Goal: Information Seeking & Learning: Understand process/instructions

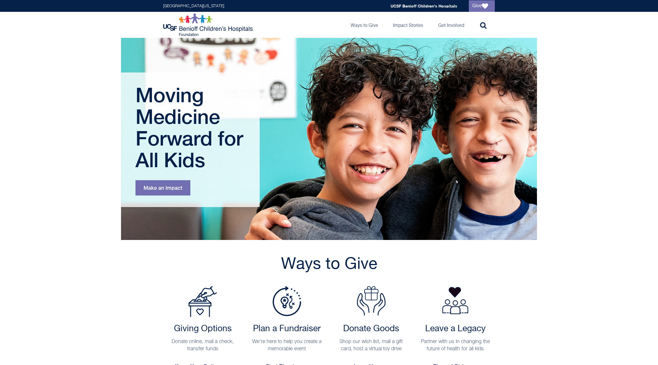
scroll to position [148, 0]
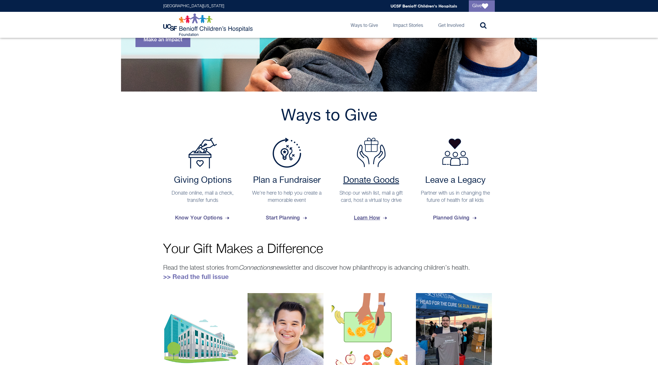
click at [365, 220] on span "Learn How" at bounding box center [371, 218] width 34 height 16
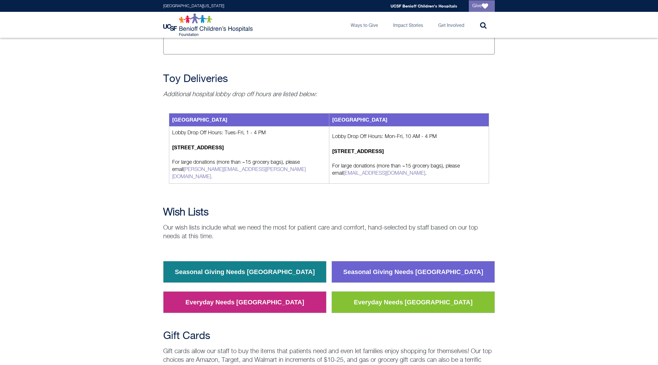
scroll to position [498, 0]
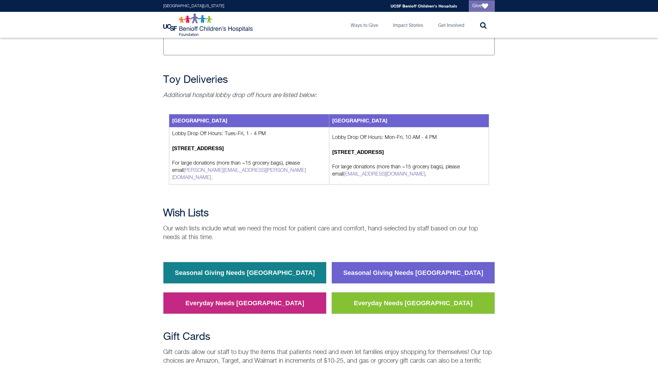
click at [367, 150] on strong "[STREET_ADDRESS]" at bounding box center [358, 152] width 52 height 6
copy td "[STREET_ADDRESS]"
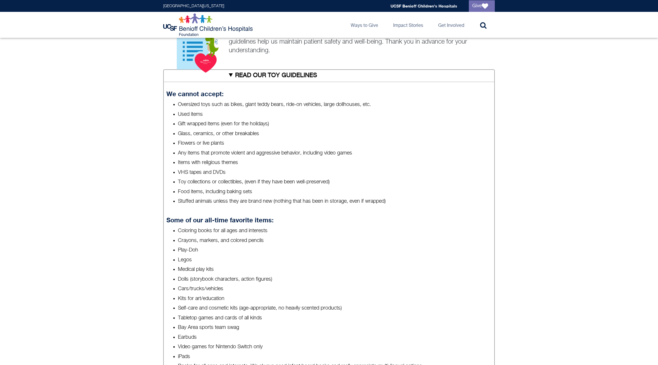
scroll to position [86, 0]
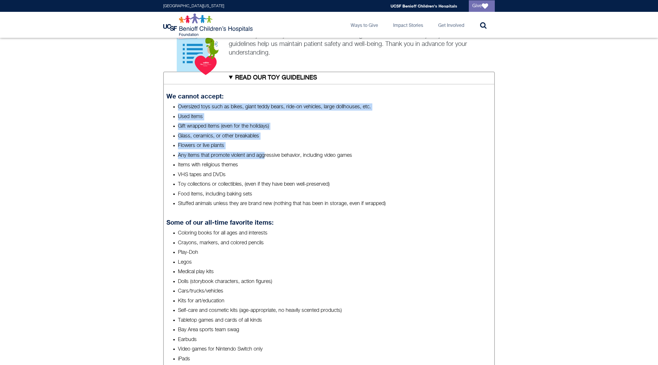
drag, startPoint x: 177, startPoint y: 105, endPoint x: 265, endPoint y: 152, distance: 99.8
click at [265, 152] on ul "Oversized toys such as bikes, giant teddy bears, ride-on vehicles, large dollho…" at bounding box center [328, 155] width 325 height 104
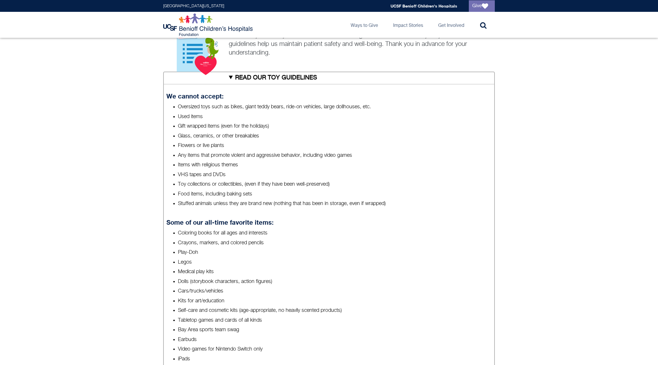
click at [225, 202] on li "Stuffed animals unless they are brand new (nothing that has been in storage, ev…" at bounding box center [335, 203] width 314 height 7
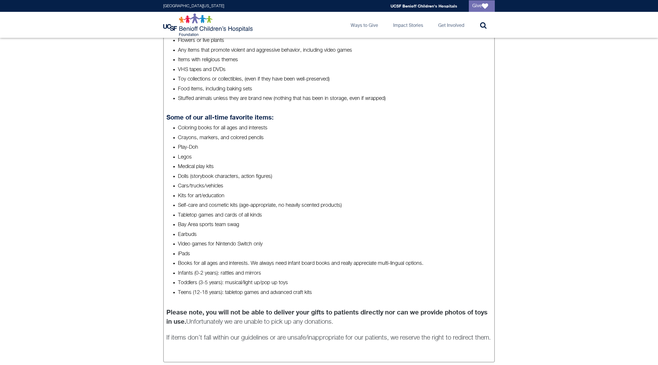
scroll to position [196, 0]
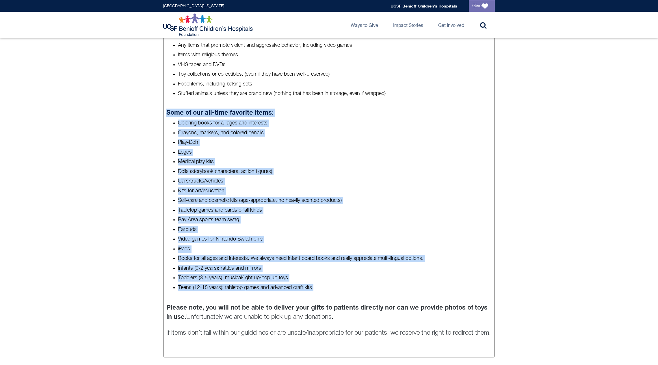
drag, startPoint x: 164, startPoint y: 109, endPoint x: 427, endPoint y: 298, distance: 323.4
click at [427, 298] on details "READ OUR TOY GUIDELINES We cannot accept: Oversized toys such as bikes, giant t…" at bounding box center [328, 160] width 331 height 396
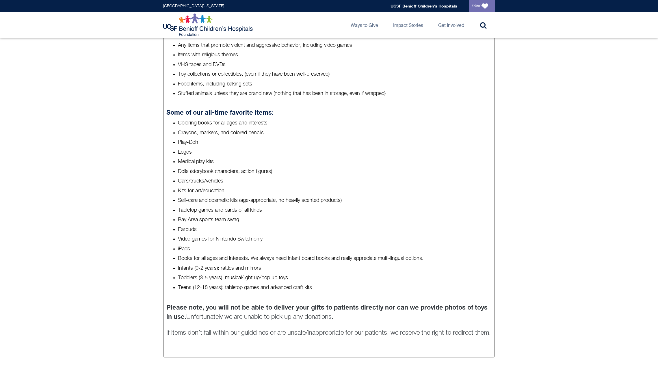
click at [427, 298] on details "READ OUR TOY GUIDELINES We cannot accept: Oversized toys such as bikes, giant t…" at bounding box center [328, 160] width 331 height 396
drag, startPoint x: 426, startPoint y: 297, endPoint x: 96, endPoint y: 87, distance: 392.3
click at [96, 87] on div "Toy Donations Play helps kids heal and cope with being in the hospital. We welc…" at bounding box center [329, 197] width 658 height 607
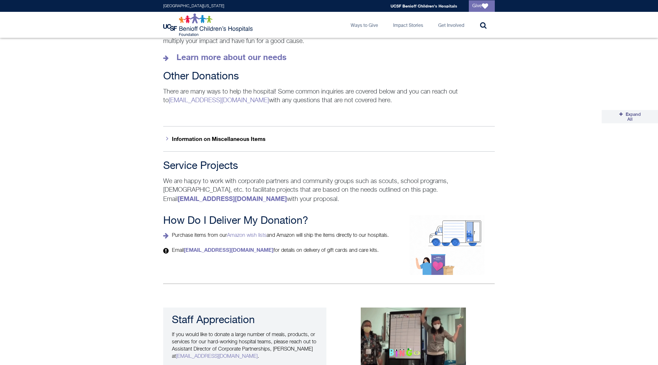
scroll to position [885, 0]
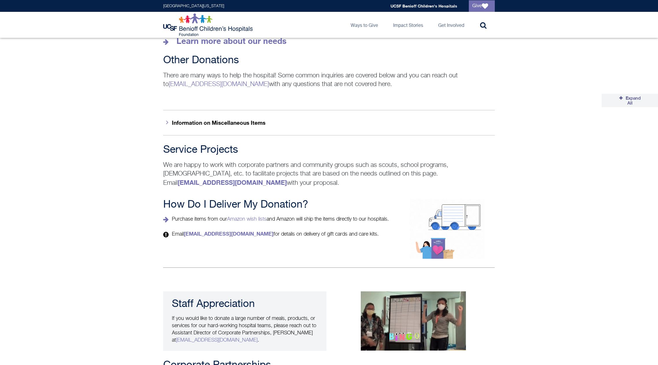
click at [235, 199] on h2 "How Do I Deliver My Donation?" at bounding box center [278, 205] width 230 height 12
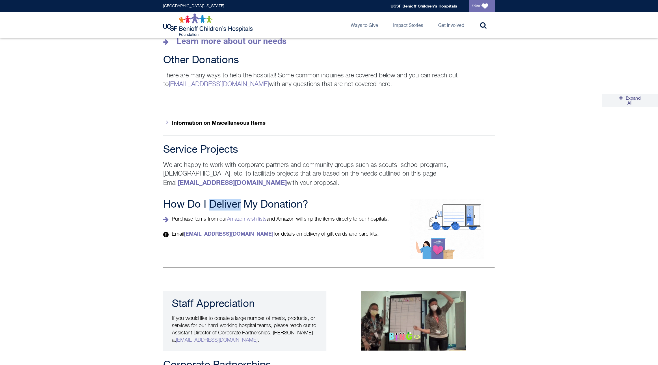
click at [235, 199] on h2 "How Do I Deliver My Donation?" at bounding box center [278, 205] width 230 height 12
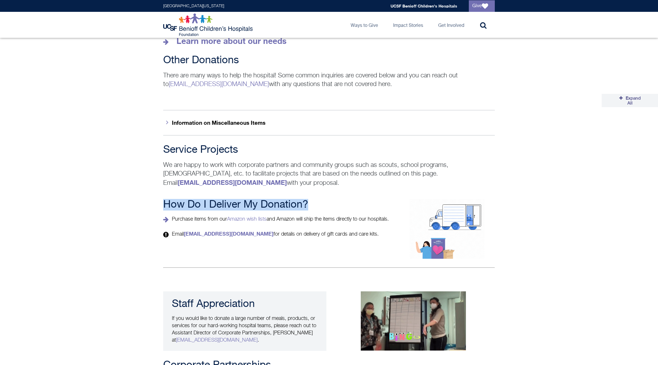
click at [235, 199] on h2 "How Do I Deliver My Donation?" at bounding box center [278, 205] width 230 height 12
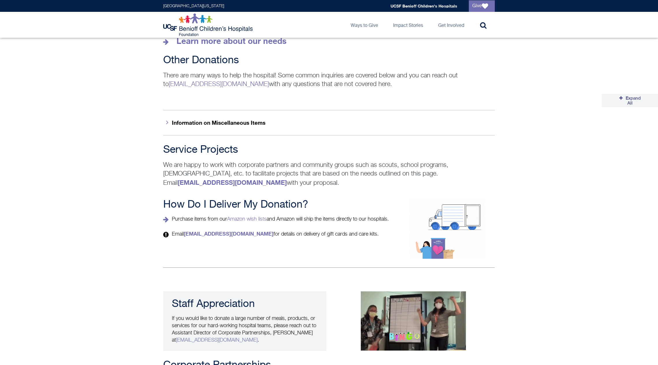
click at [114, 180] on div "Service Projects We are happy to work with corporate partners and community gro…" at bounding box center [329, 165] width 658 height 43
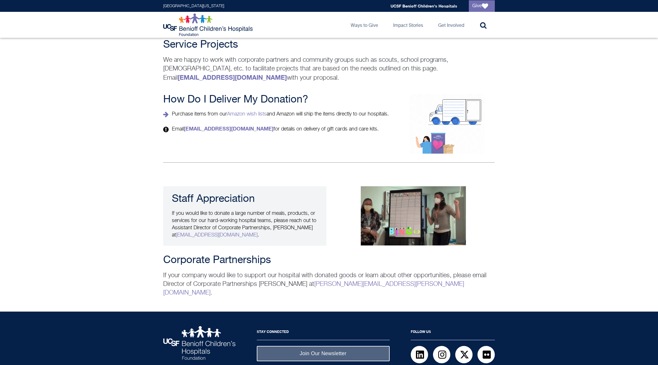
scroll to position [1006, 0]
